Goal: Task Accomplishment & Management: Manage account settings

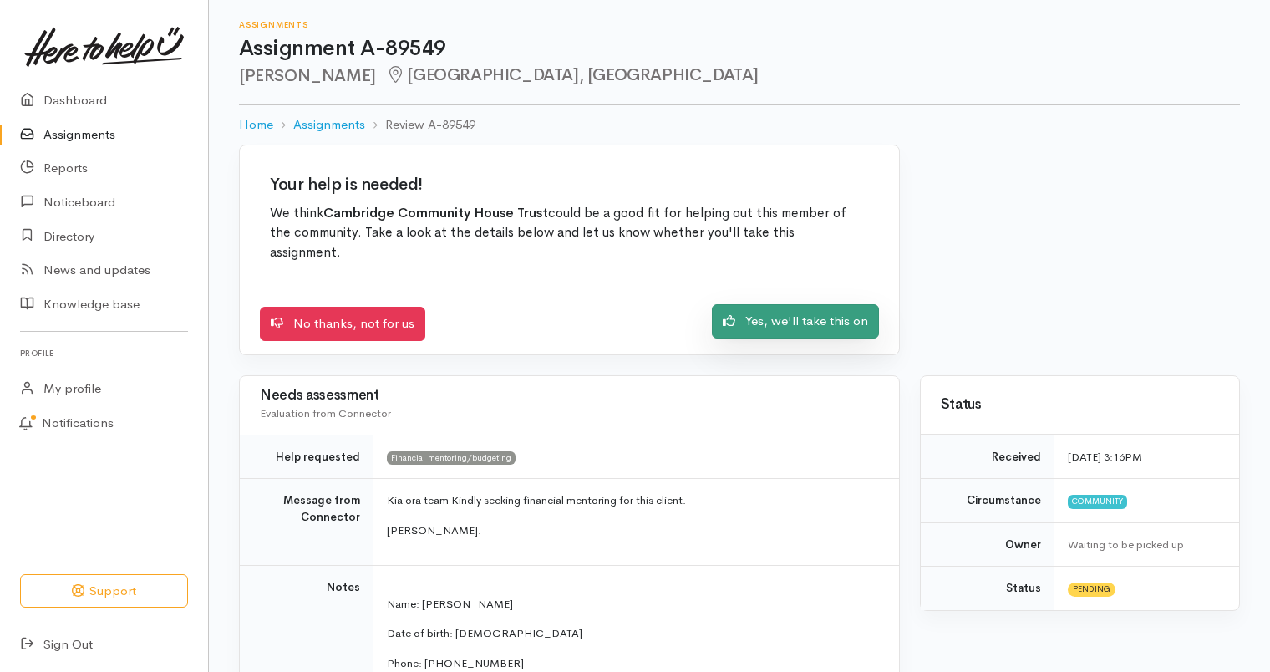
click at [847, 304] on link "Yes, we'll take this on" at bounding box center [795, 321] width 167 height 34
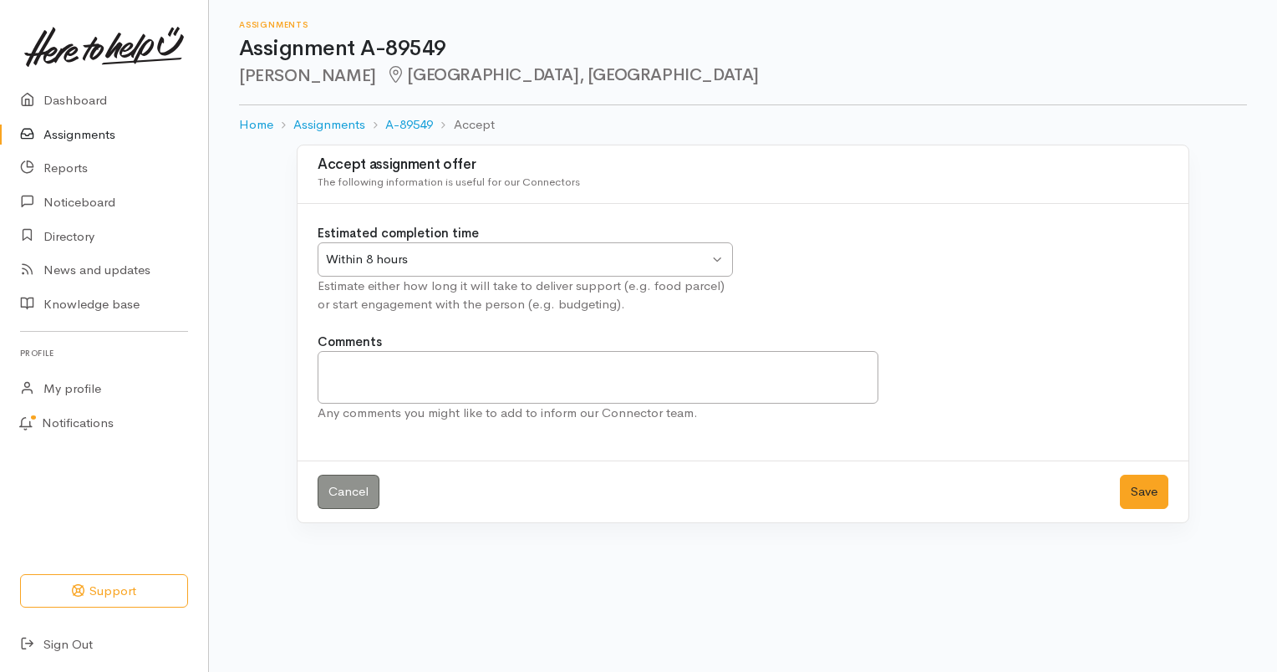
click at [722, 252] on div "Within 8 hours Within 8 hours" at bounding box center [525, 259] width 415 height 34
click at [647, 376] on textarea "Comments" at bounding box center [598, 377] width 561 height 53
click at [353, 370] on textarea "Will make contact with [PERSON_NAME] [DATE]" at bounding box center [598, 377] width 561 height 53
click at [597, 366] on textarea "Will attempt to make contact with [PERSON_NAME] [DATE]" at bounding box center [598, 377] width 561 height 53
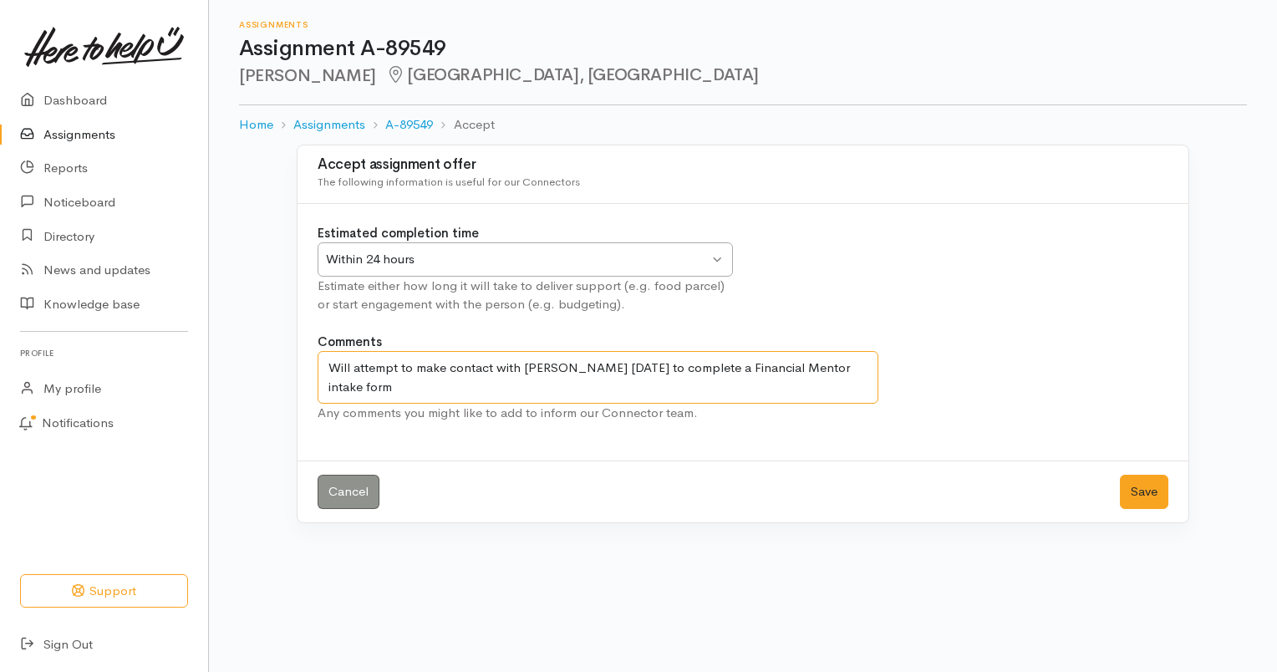
click at [853, 368] on textarea "Will attempt to make contact with [PERSON_NAME] [DATE] to complete a Financial …" at bounding box center [598, 377] width 561 height 53
type textarea "Will attempt to make contact with [PERSON_NAME] [DATE] to complete a Financial …"
click at [1128, 481] on button "Save" at bounding box center [1144, 492] width 48 height 34
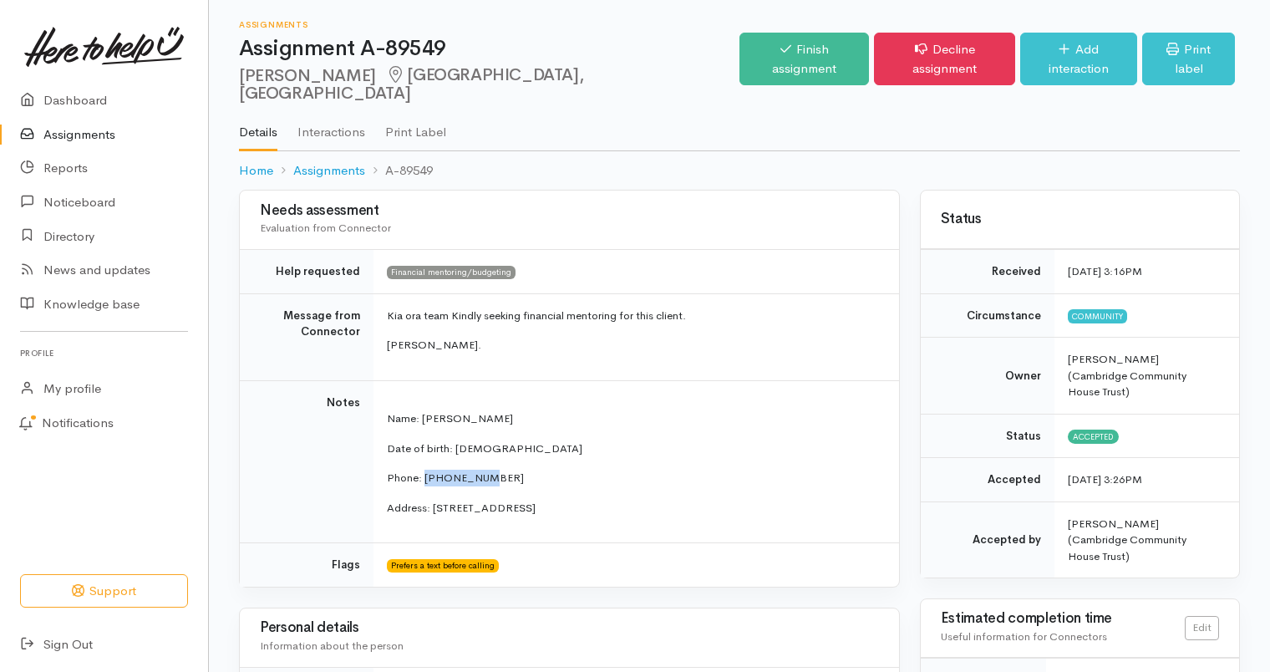
drag, startPoint x: 491, startPoint y: 461, endPoint x: 425, endPoint y: 456, distance: 66.2
click at [425, 470] on p "Phone: 0224190794" at bounding box center [633, 478] width 492 height 17
copy p "0224190794"
click at [660, 440] on p "Date of birth: 21.05.1992" at bounding box center [633, 448] width 492 height 17
drag, startPoint x: 660, startPoint y: 430, endPoint x: 649, endPoint y: 418, distance: 16.5
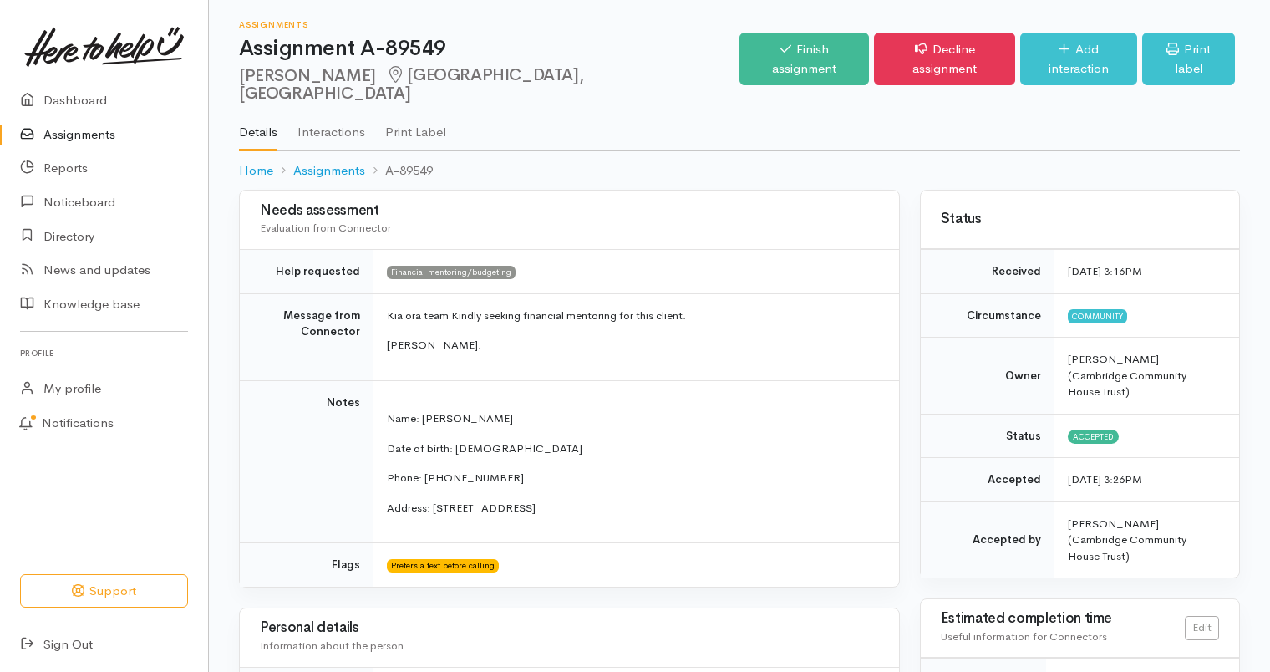
click at [649, 418] on td "Name: Stacey Fox Date of birth: 21.05.1992 Phone: 0224190794 Address: 72A Ralei…" at bounding box center [637, 461] width 526 height 163
